Goal: Task Accomplishment & Management: Manage account settings

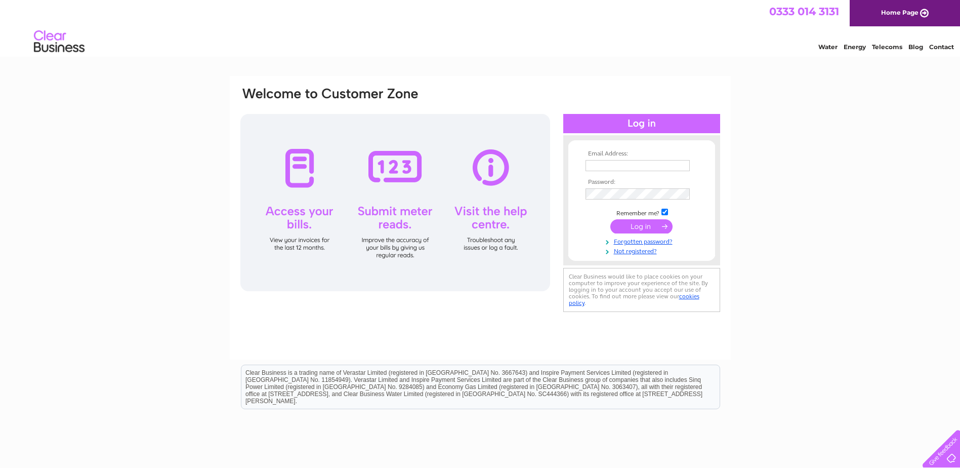
type input "[EMAIL_ADDRESS][DOMAIN_NAME]"
click at [652, 227] on input "submit" at bounding box center [641, 226] width 62 height 14
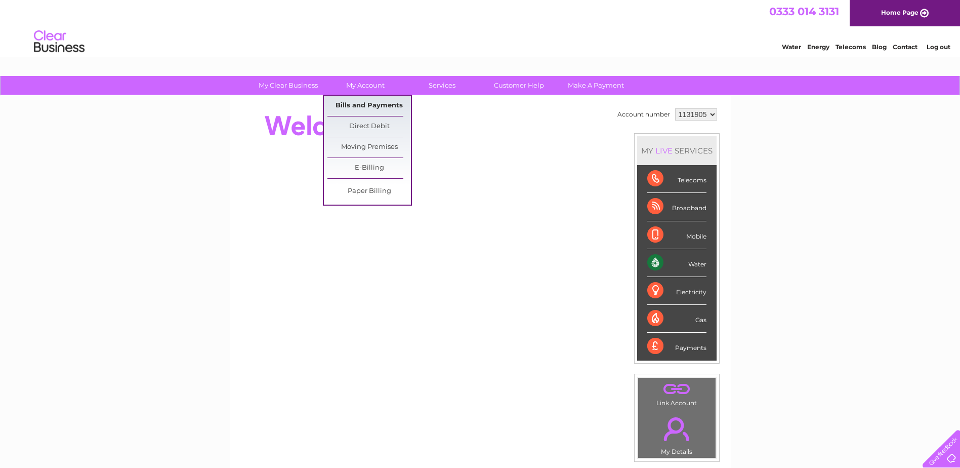
click at [354, 103] on link "Bills and Payments" at bounding box center [368, 106] width 83 height 20
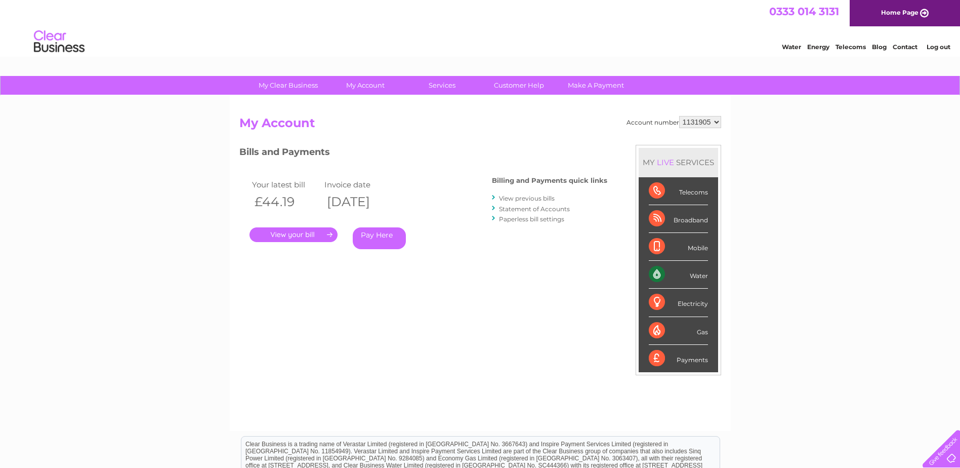
click at [316, 232] on link "." at bounding box center [293, 234] width 88 height 15
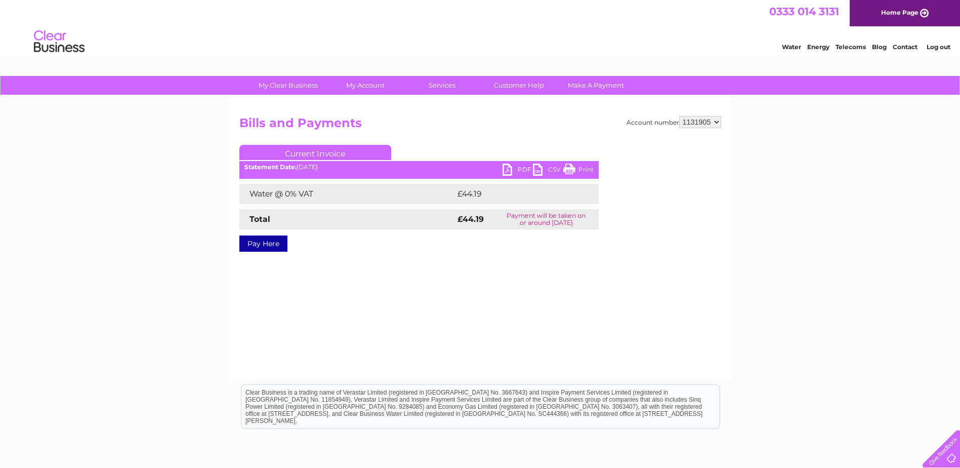
click at [517, 168] on link "PDF" at bounding box center [518, 170] width 30 height 15
